Goal: Information Seeking & Learning: Learn about a topic

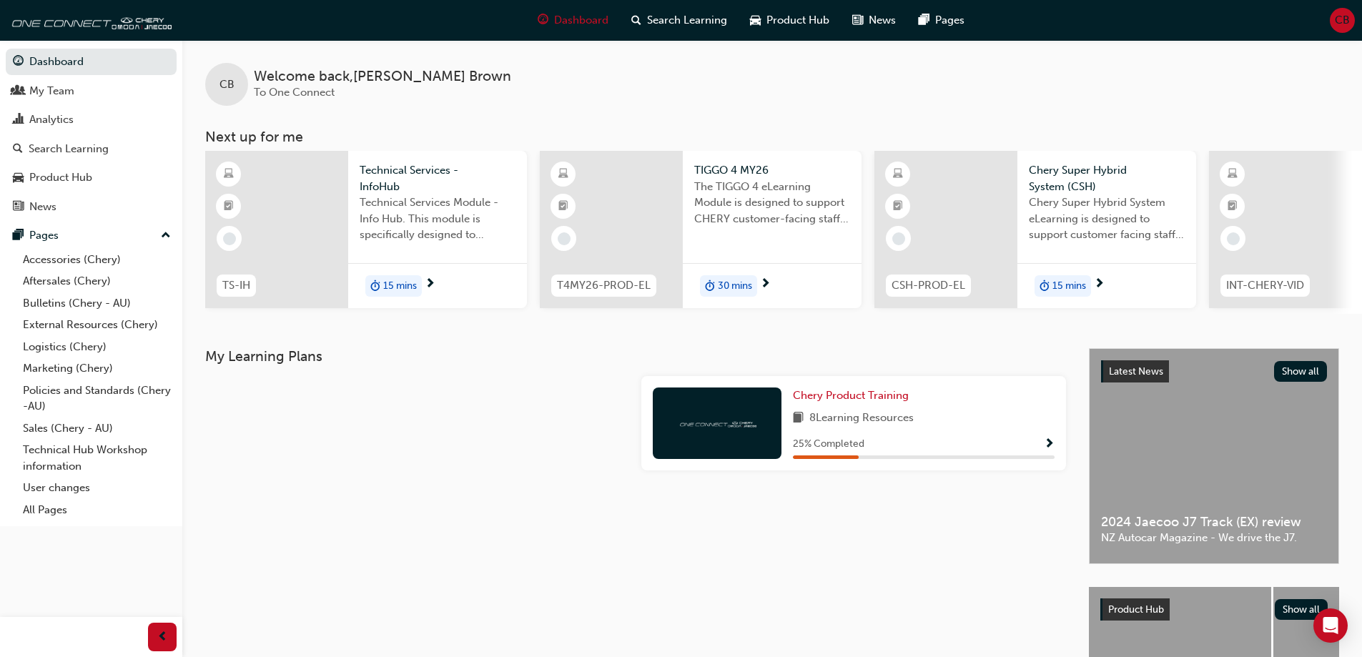
click at [384, 173] on span "Technical Services - InfoHub" at bounding box center [438, 178] width 156 height 32
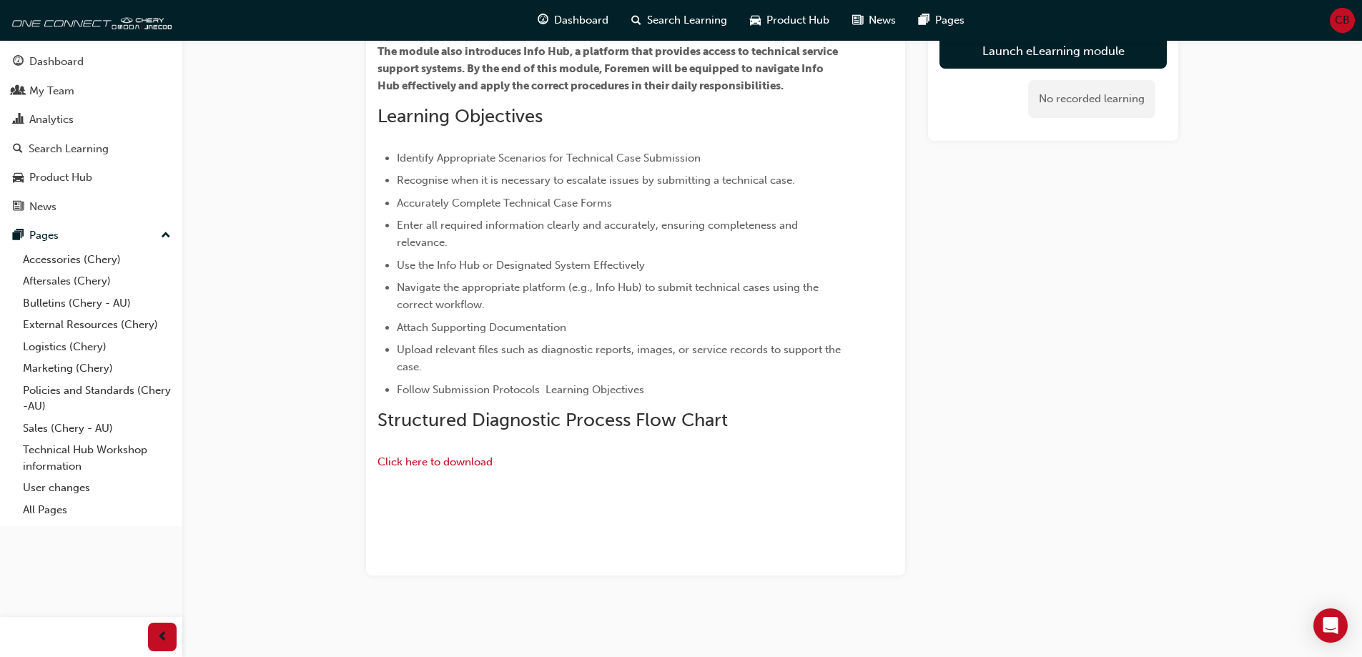
scroll to position [358, 0]
click at [81, 300] on link "Bulletins (Chery - AU)" at bounding box center [96, 303] width 159 height 22
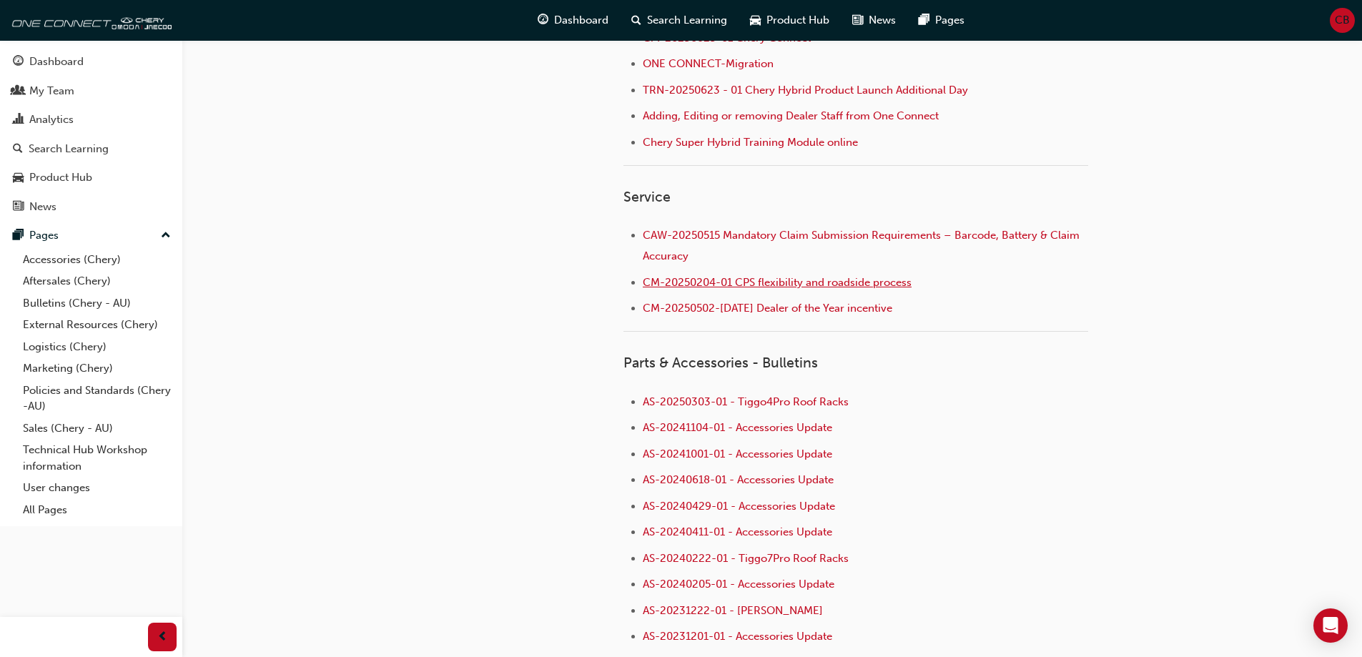
scroll to position [715, 0]
click at [71, 305] on link "Bulletins (Chery - AU)" at bounding box center [96, 303] width 159 height 22
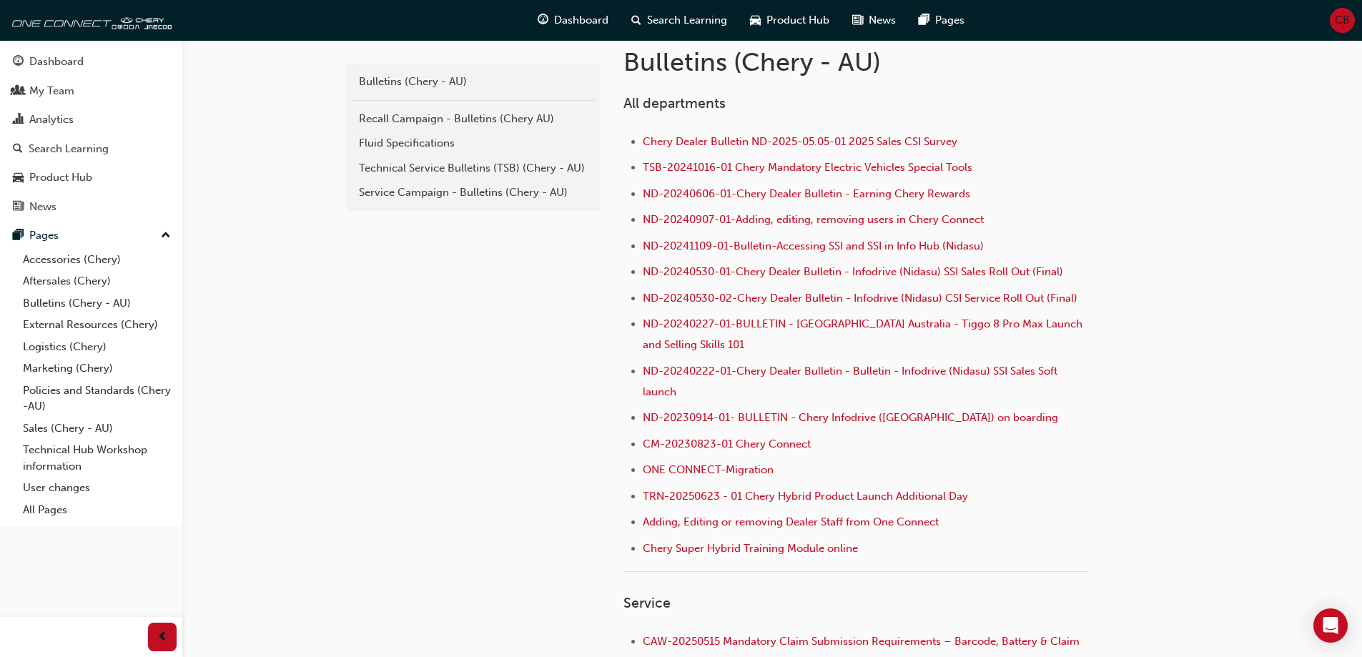
scroll to position [286, 0]
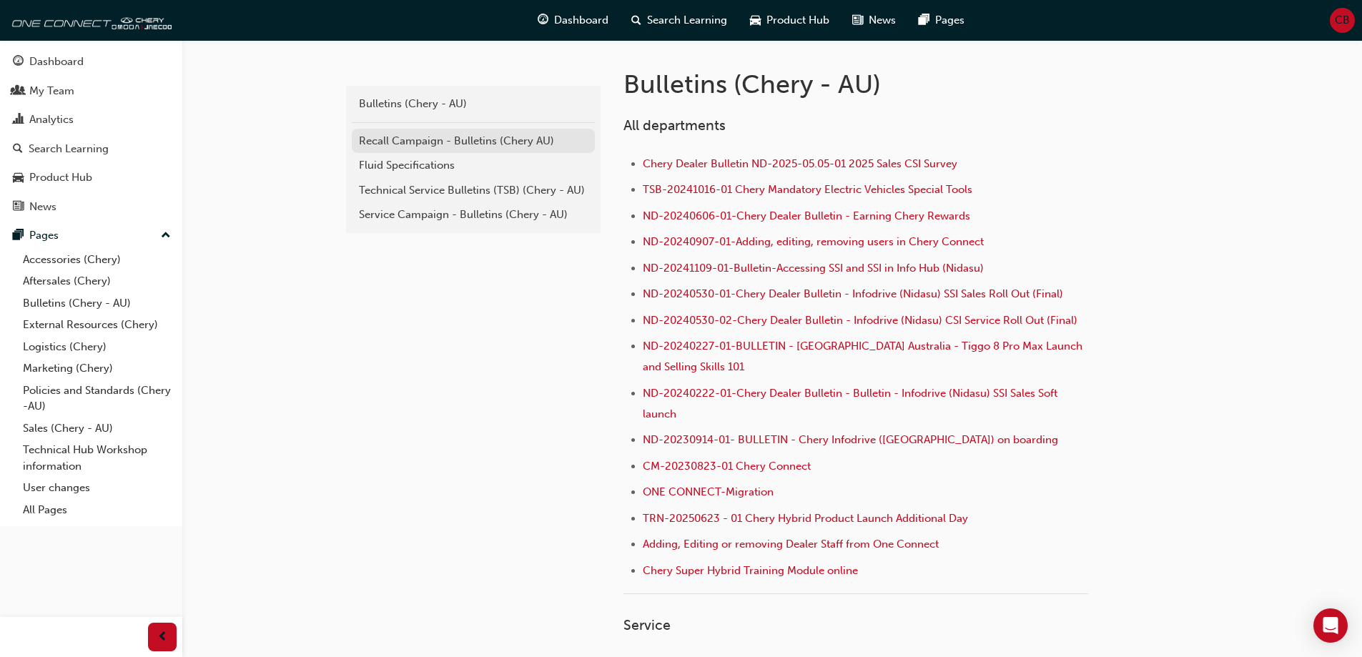
click at [483, 145] on div "Recall Campaign - Bulletins (Chery AU)" at bounding box center [473, 141] width 229 height 16
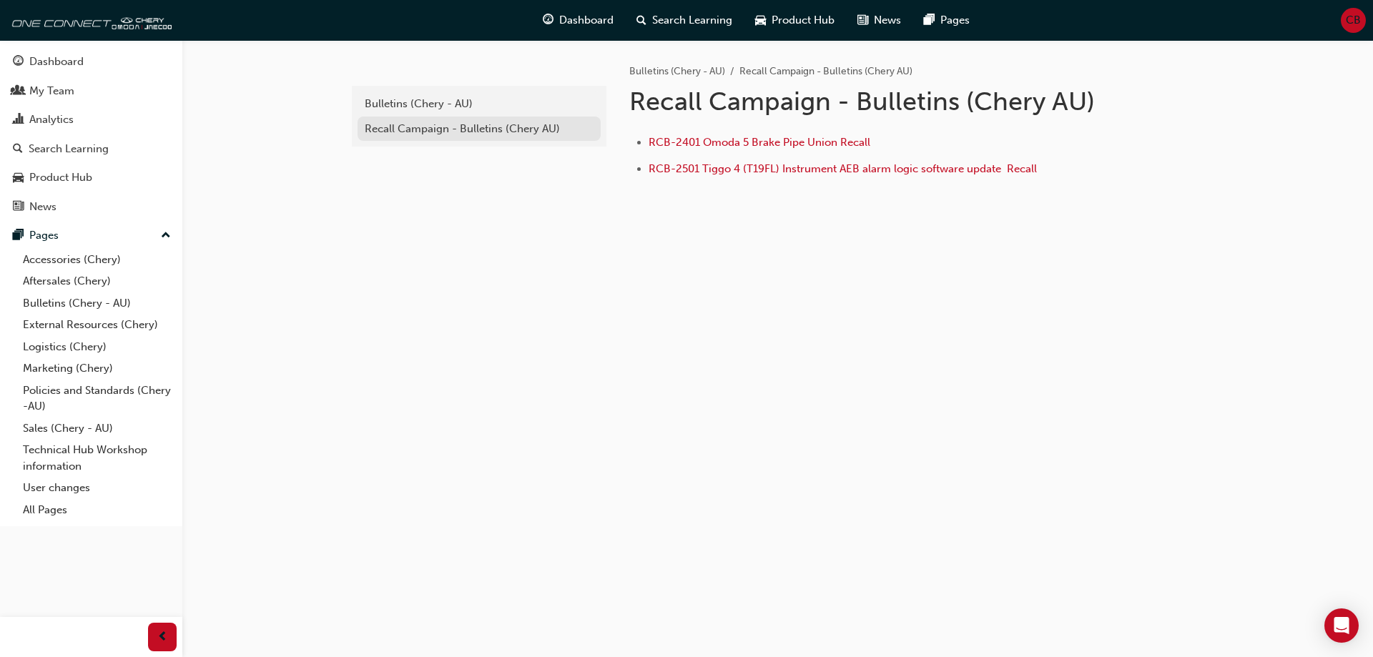
click at [478, 136] on div "Recall Campaign - Bulletins (Chery AU)" at bounding box center [479, 129] width 229 height 16
click at [453, 107] on div "Bulletins (Chery - AU)" at bounding box center [479, 104] width 229 height 16
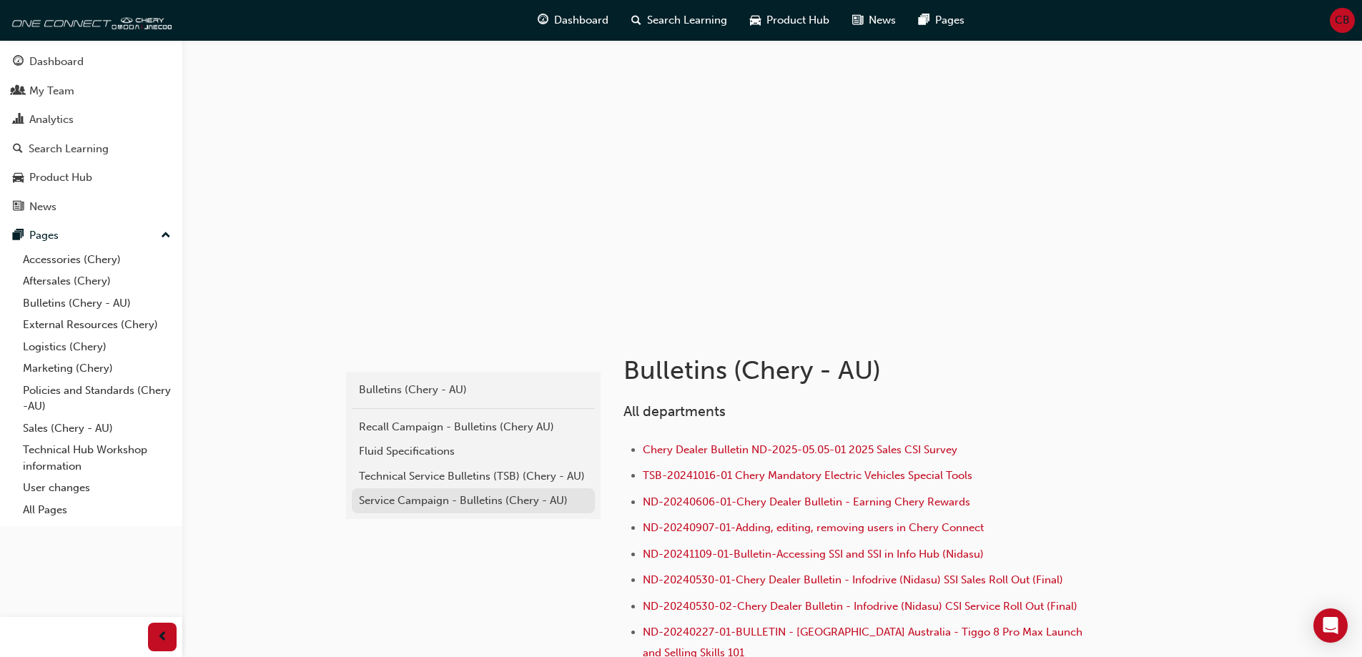
click at [476, 502] on div "Service Campaign - Bulletins (Chery - AU)" at bounding box center [473, 501] width 229 height 16
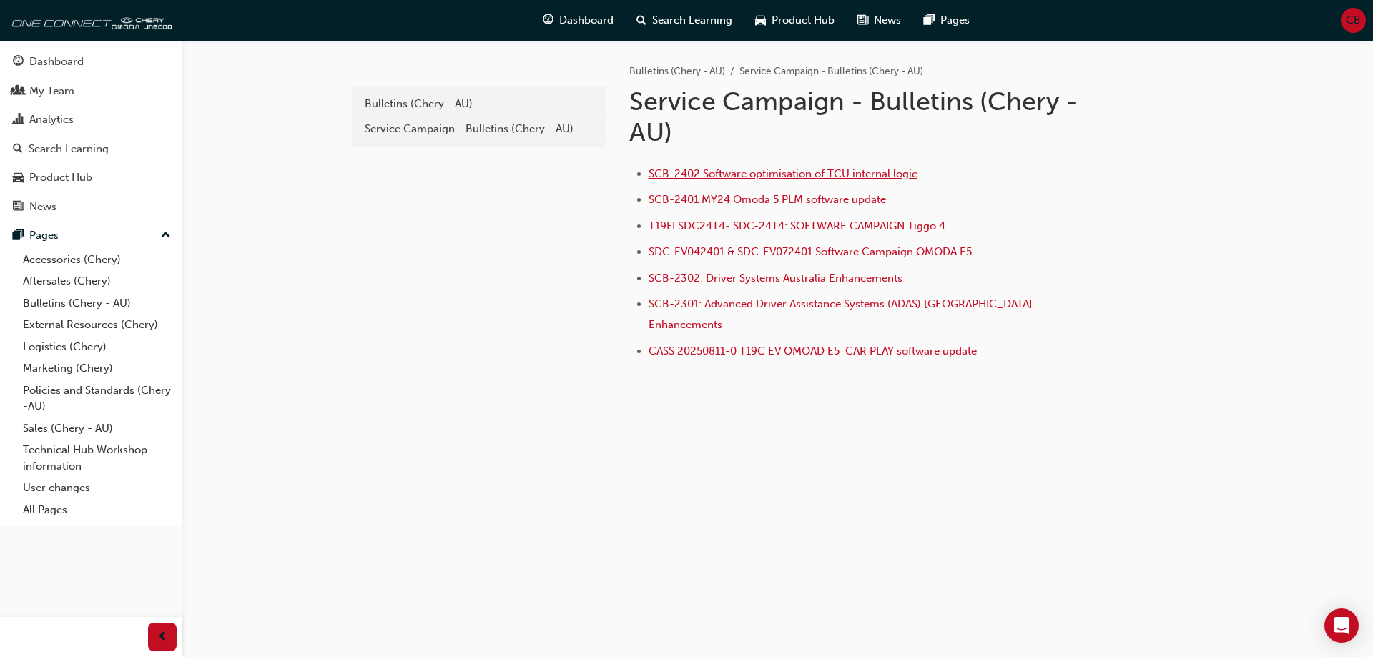
click at [822, 179] on span "SCB-2402 Software optimisation of TCU internal logic" at bounding box center [783, 173] width 269 height 13
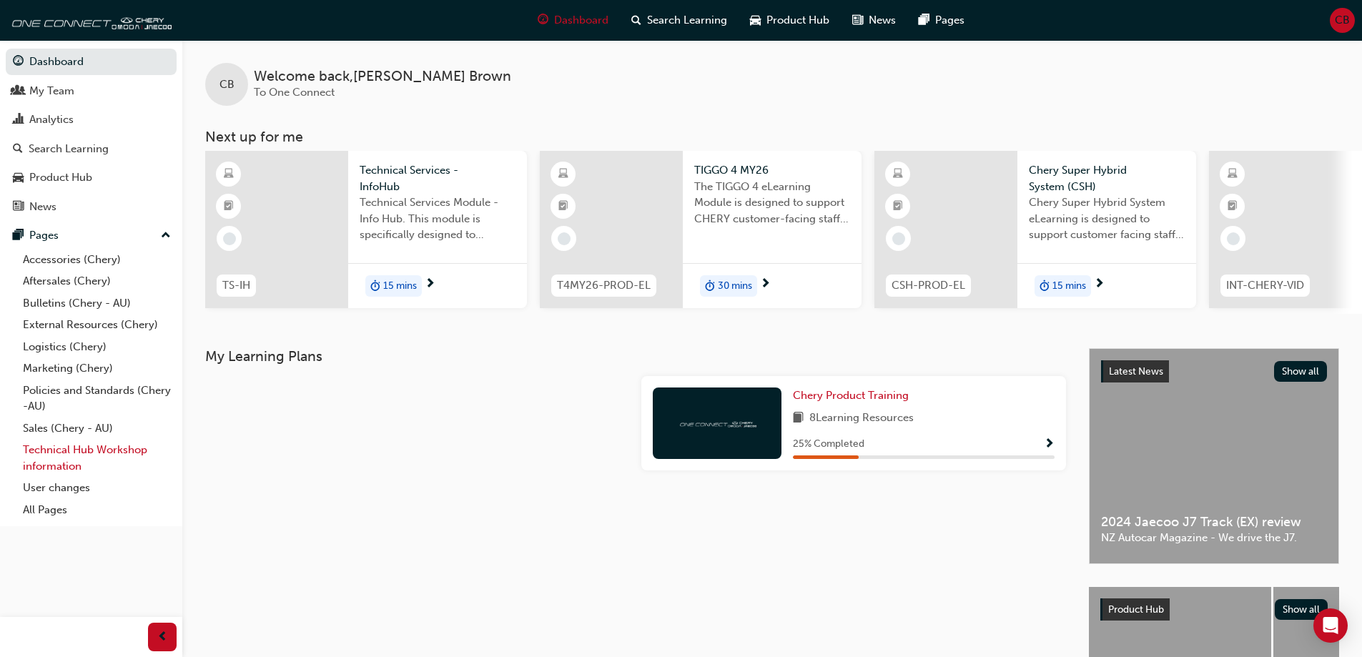
click at [106, 451] on link "Technical Hub Workshop information" at bounding box center [96, 458] width 159 height 38
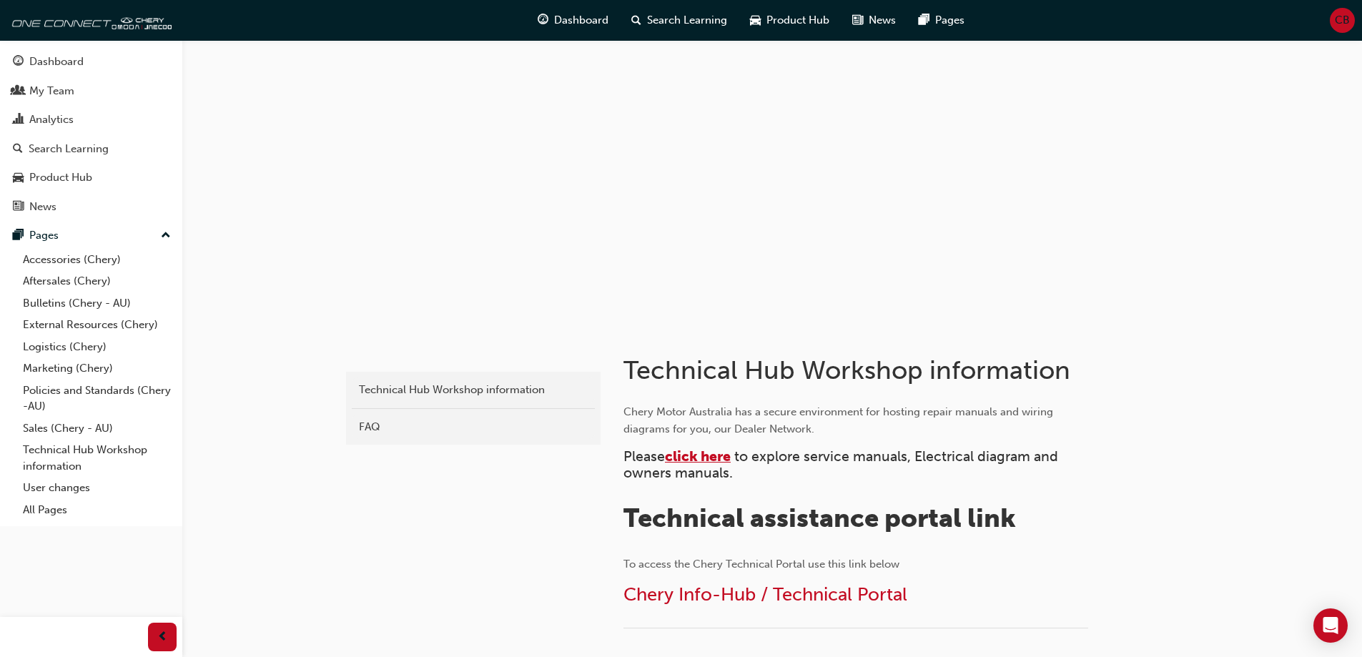
click at [712, 461] on span "click here" at bounding box center [698, 456] width 66 height 16
